Goal: Navigation & Orientation: Find specific page/section

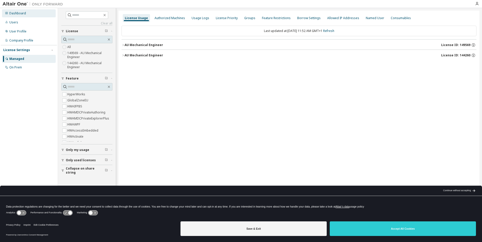
click at [26, 13] on div "Dashboard" at bounding box center [29, 13] width 54 height 8
